Goal: Task Accomplishment & Management: Manage account settings

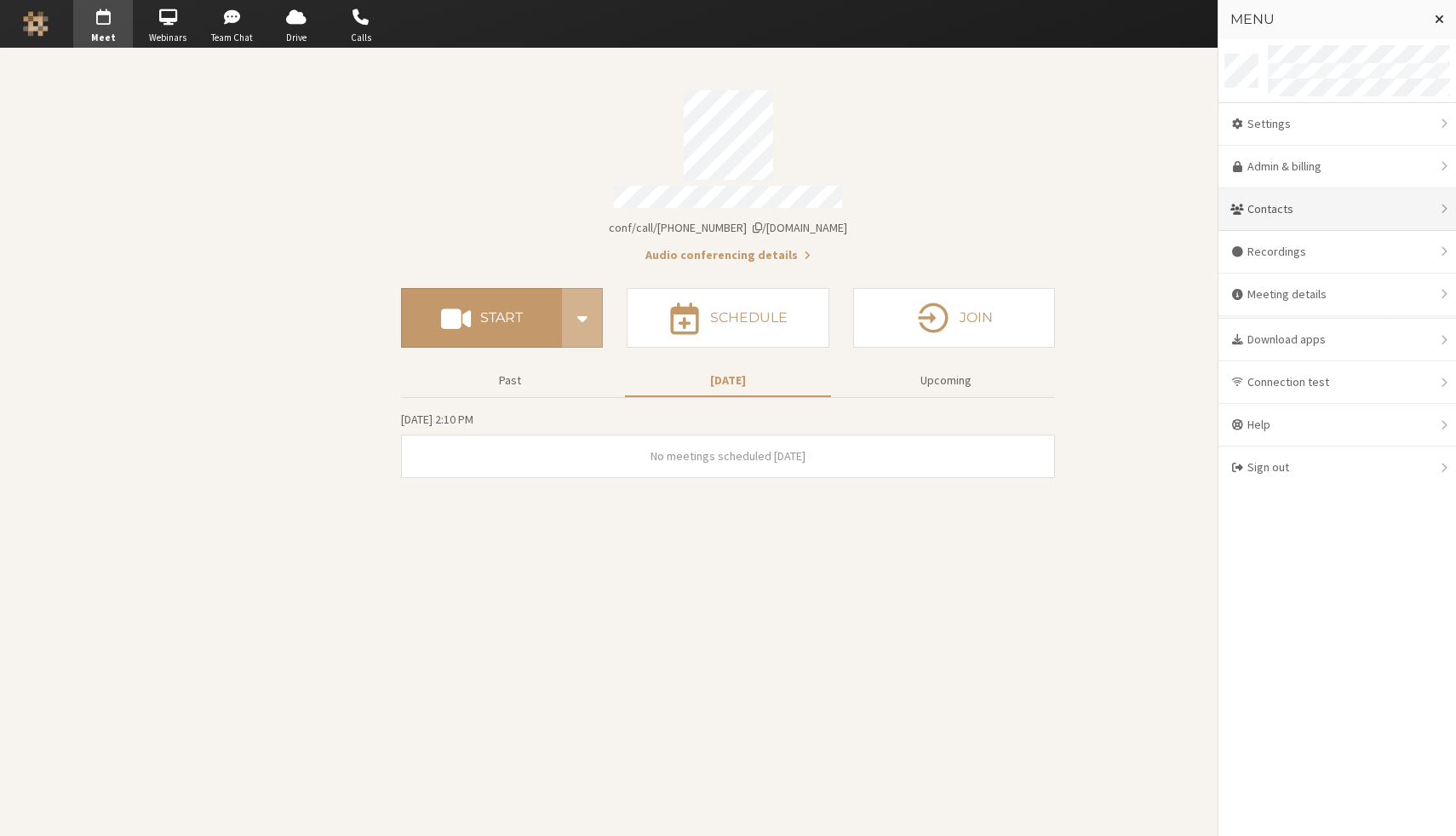
click at [1300, 218] on div "Contacts" at bounding box center [1336, 209] width 237 height 42
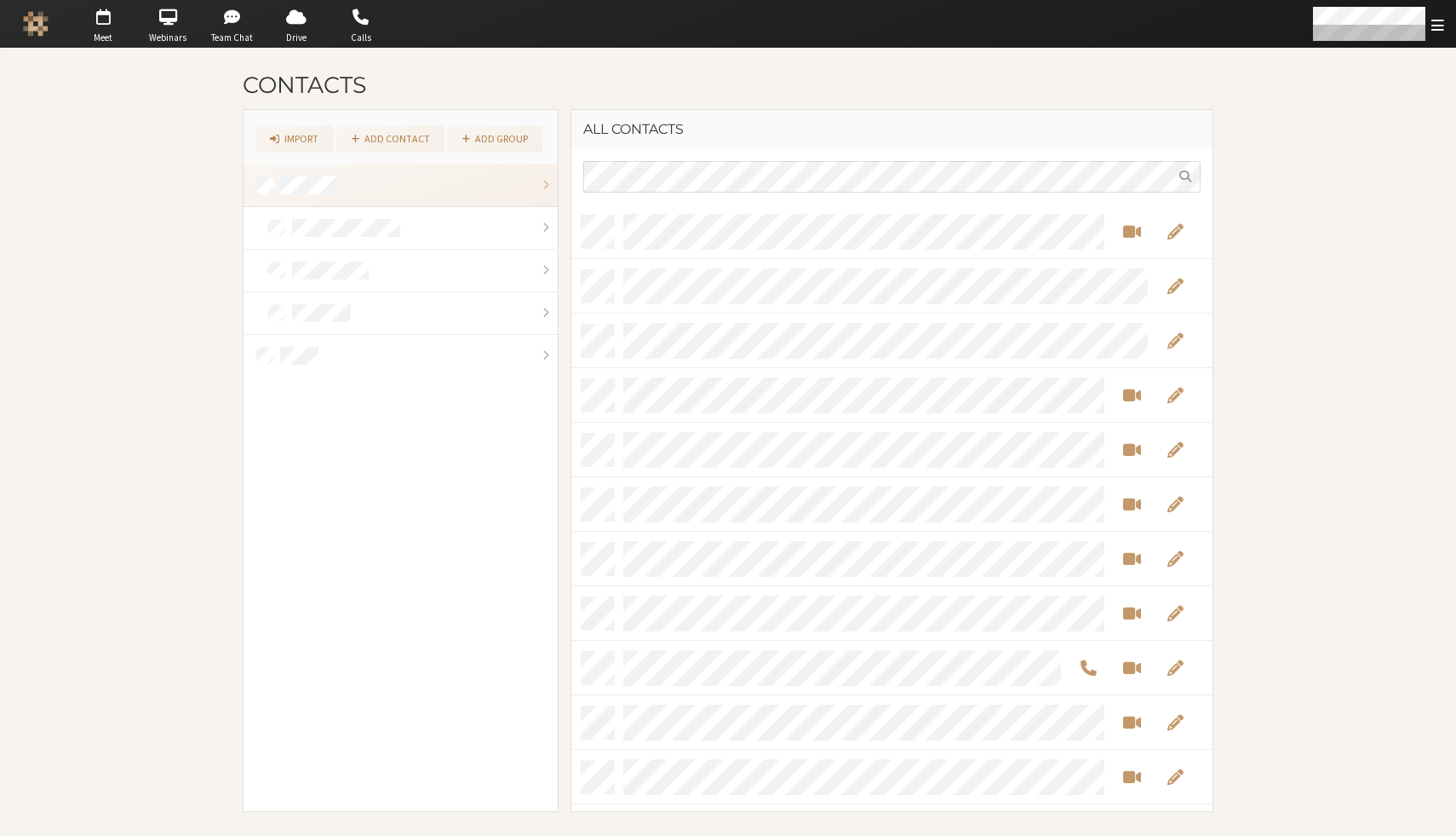
scroll to position [594, 628]
click at [503, 221] on link at bounding box center [400, 228] width 314 height 42
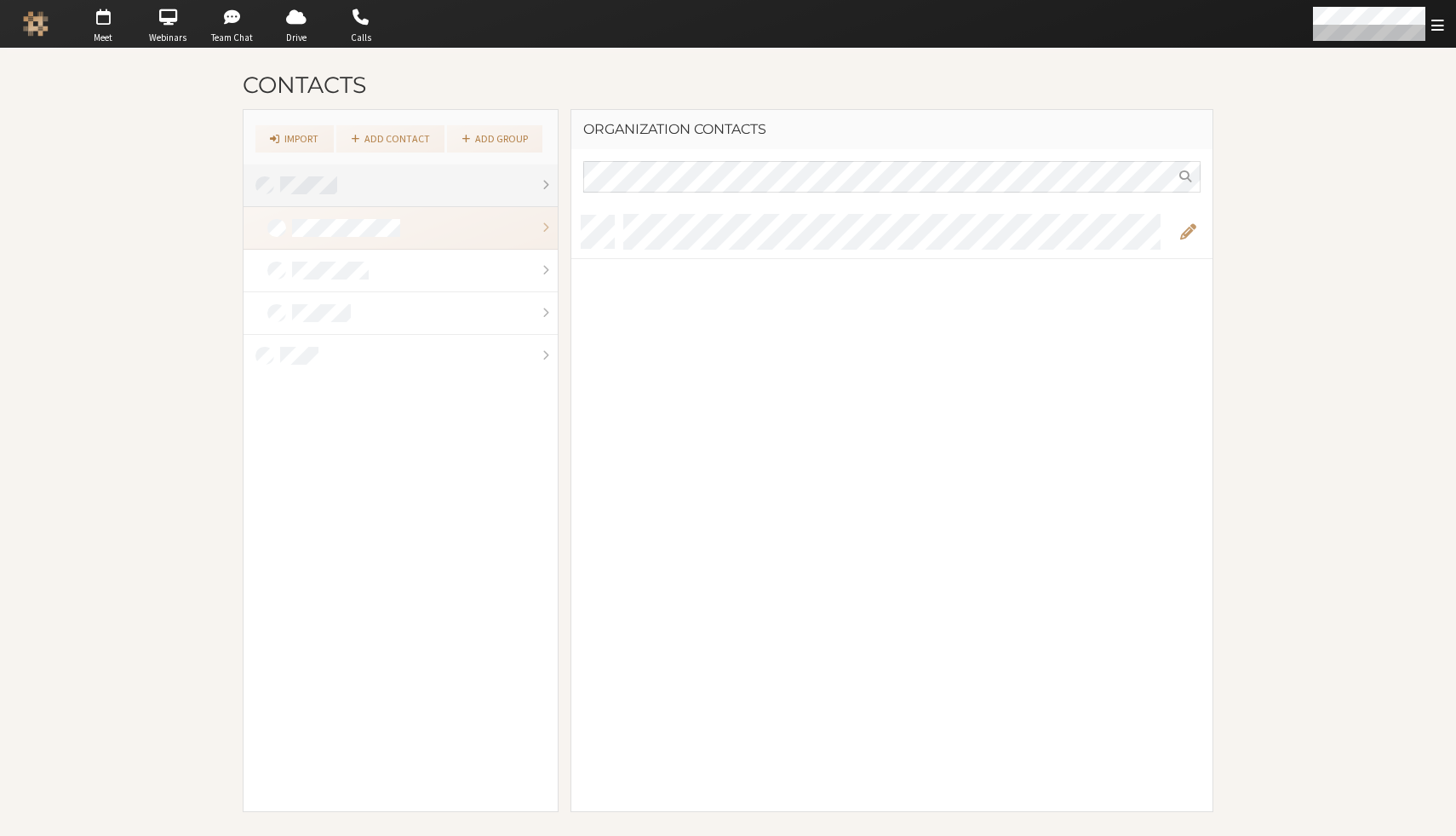
click at [464, 179] on link at bounding box center [400, 185] width 314 height 42
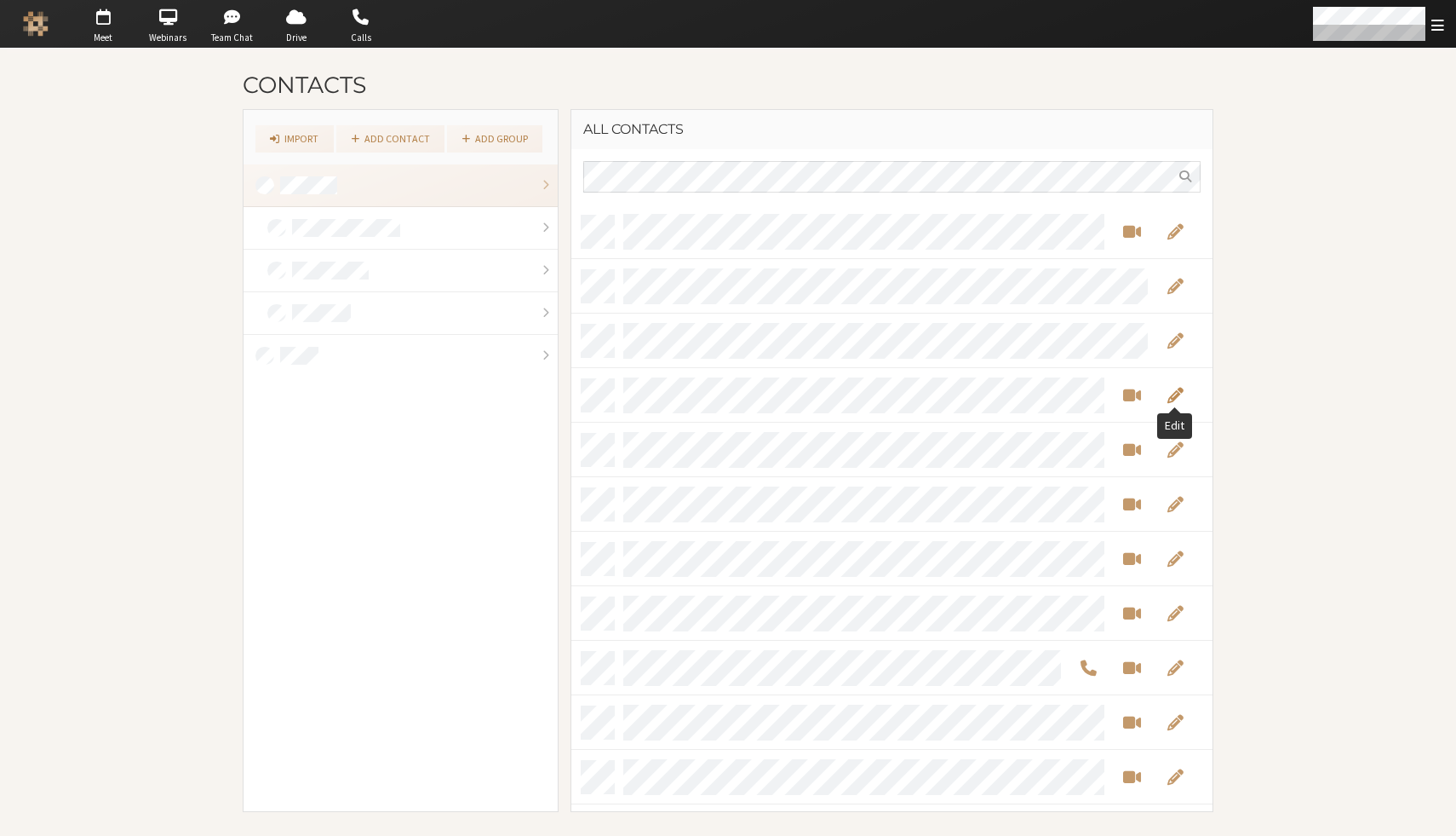
click at [1177, 393] on span "Edit" at bounding box center [1174, 395] width 16 height 19
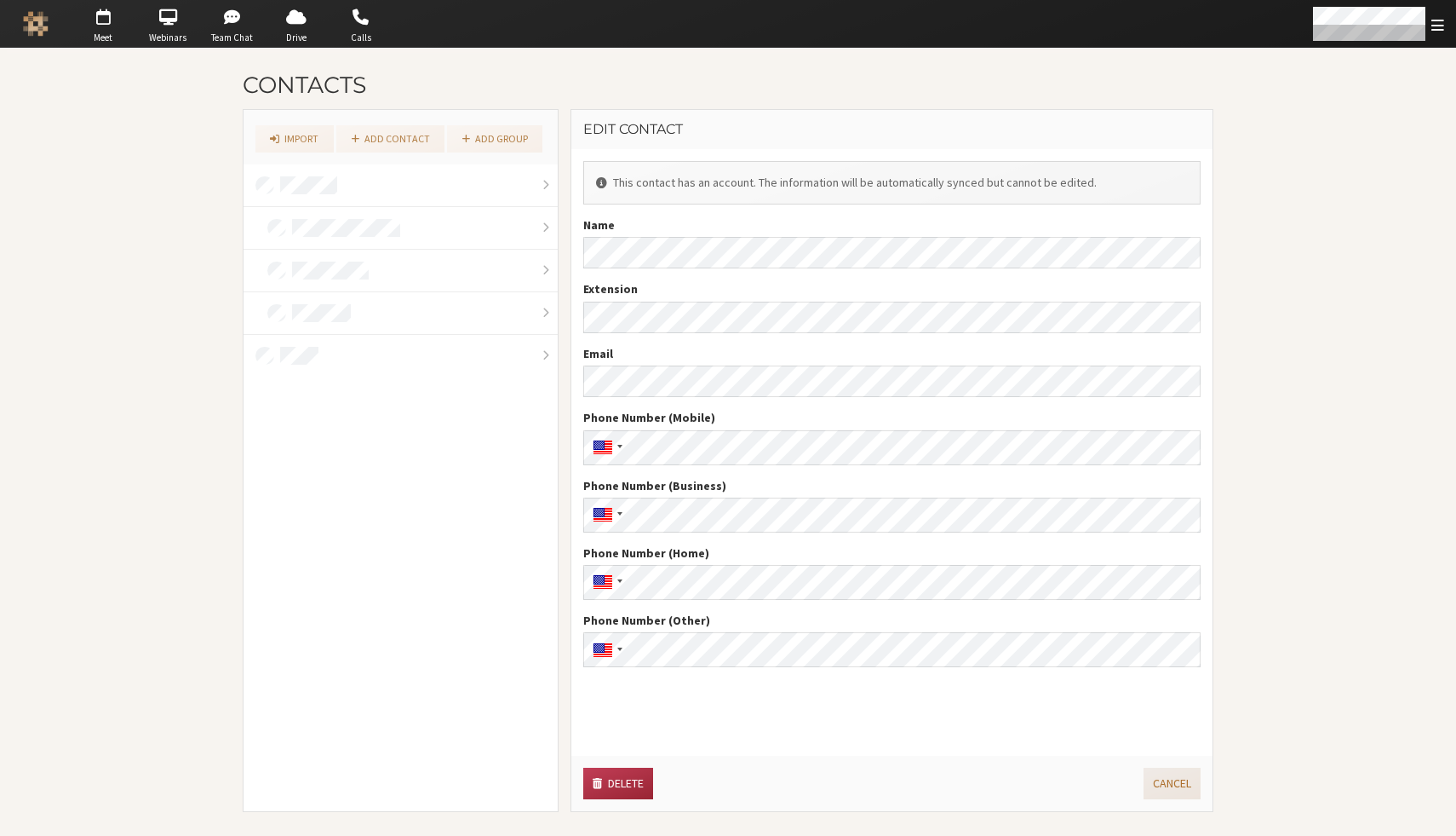
click at [1172, 780] on button "Cancel" at bounding box center [1171, 783] width 57 height 32
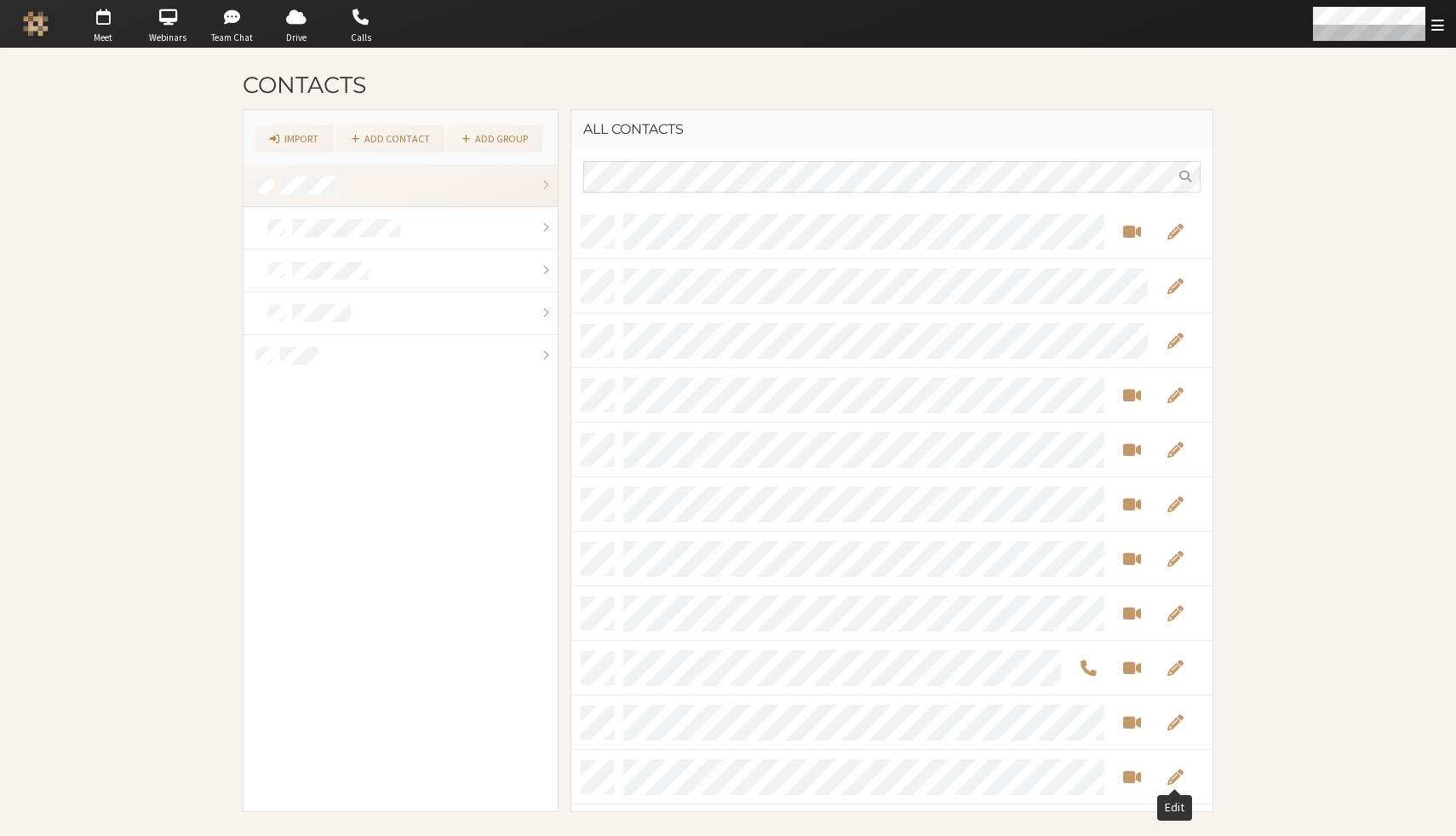
scroll to position [594, 628]
